Goal: Transaction & Acquisition: Purchase product/service

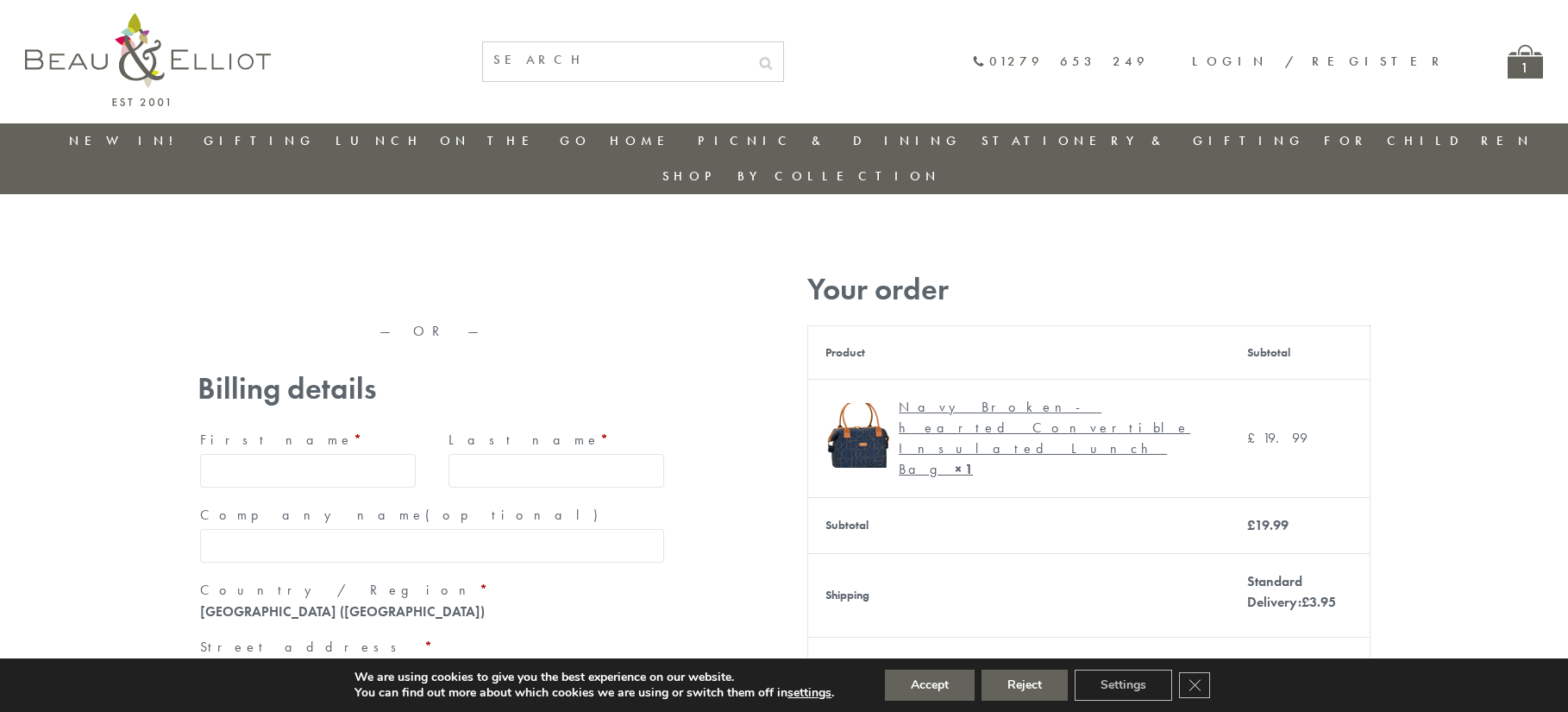
type input "[EMAIL_ADDRESS][DOMAIN_NAME]"
type input "[PERSON_NAME]"
type input "23, [GEOGRAPHIC_DATA], [GEOGRAPHIC_DATA]"
type input "[GEOGRAPHIC_DATA]"
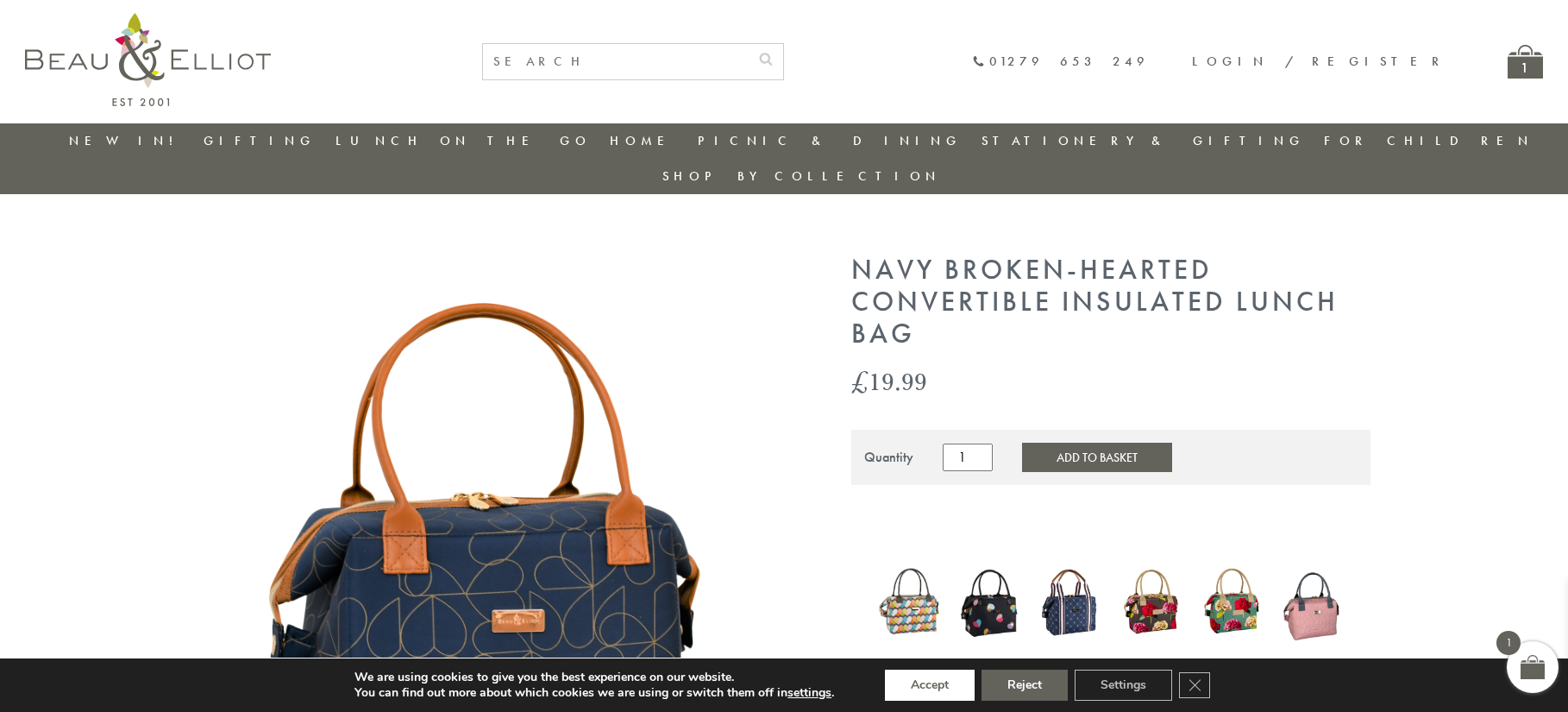
click at [931, 685] on button "Accept" at bounding box center [929, 685] width 89 height 31
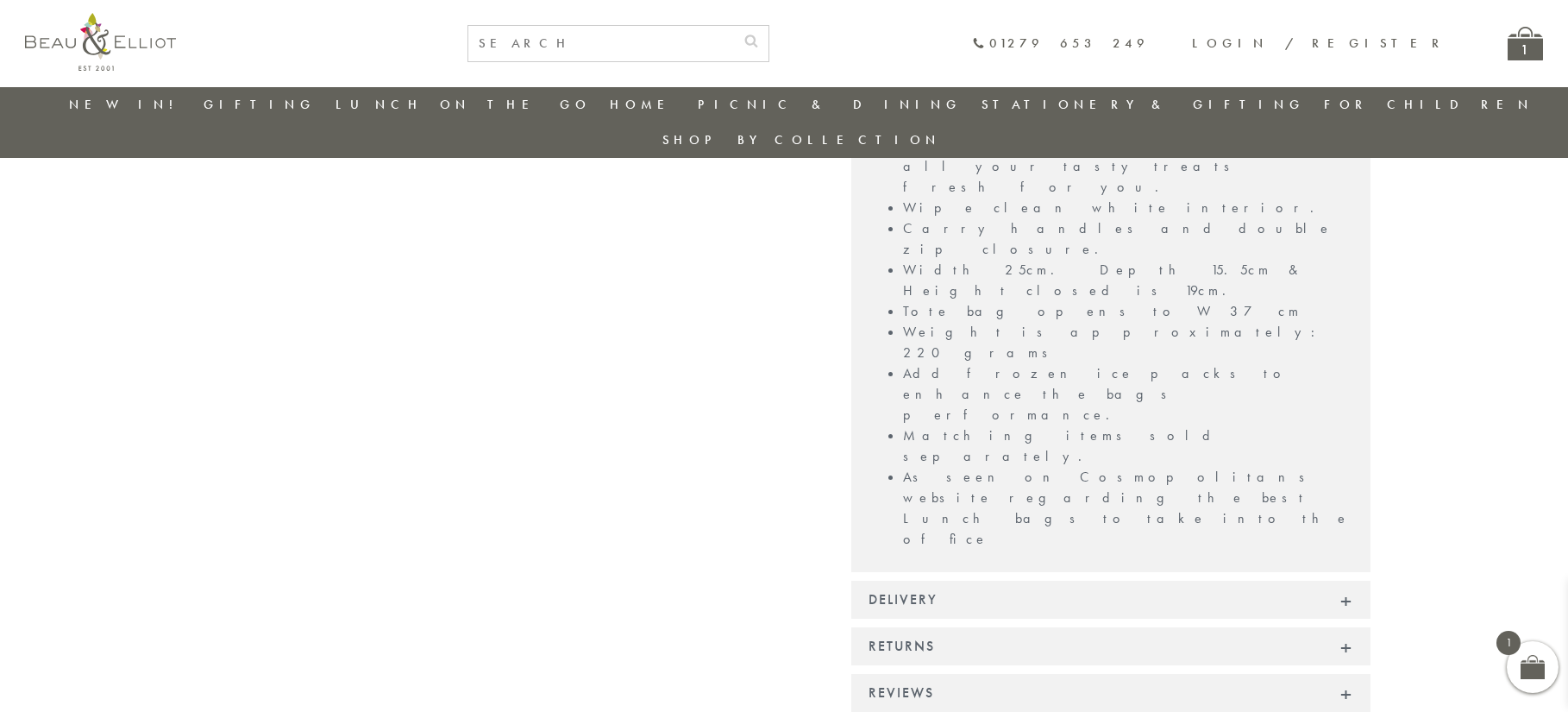
scroll to position [1423, 0]
